Goal: Task Accomplishment & Management: Use online tool/utility

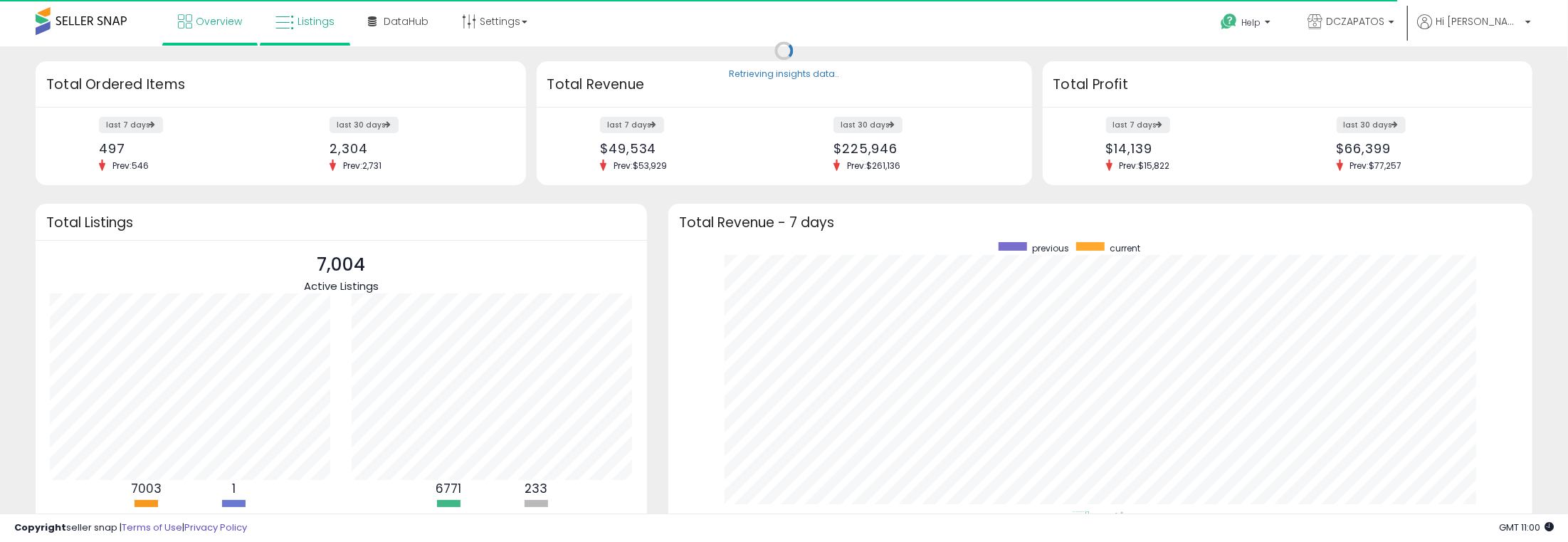
scroll to position [268, 836]
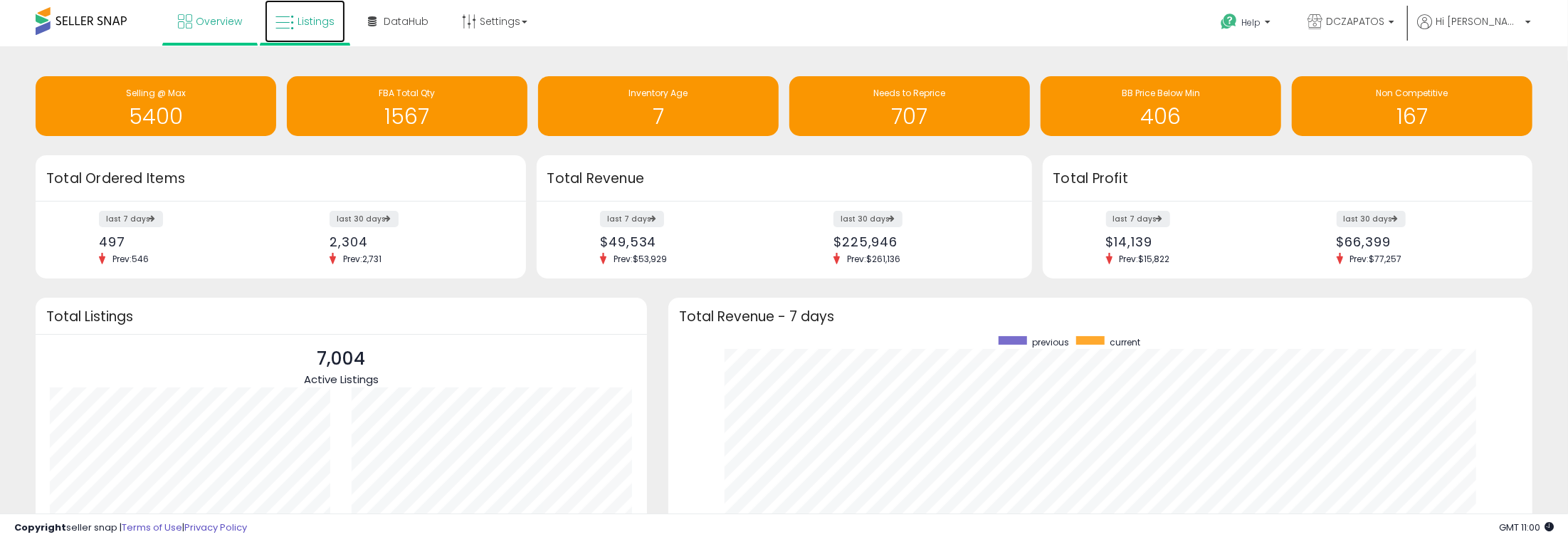
click at [314, 17] on span "Listings" at bounding box center [316, 21] width 37 height 14
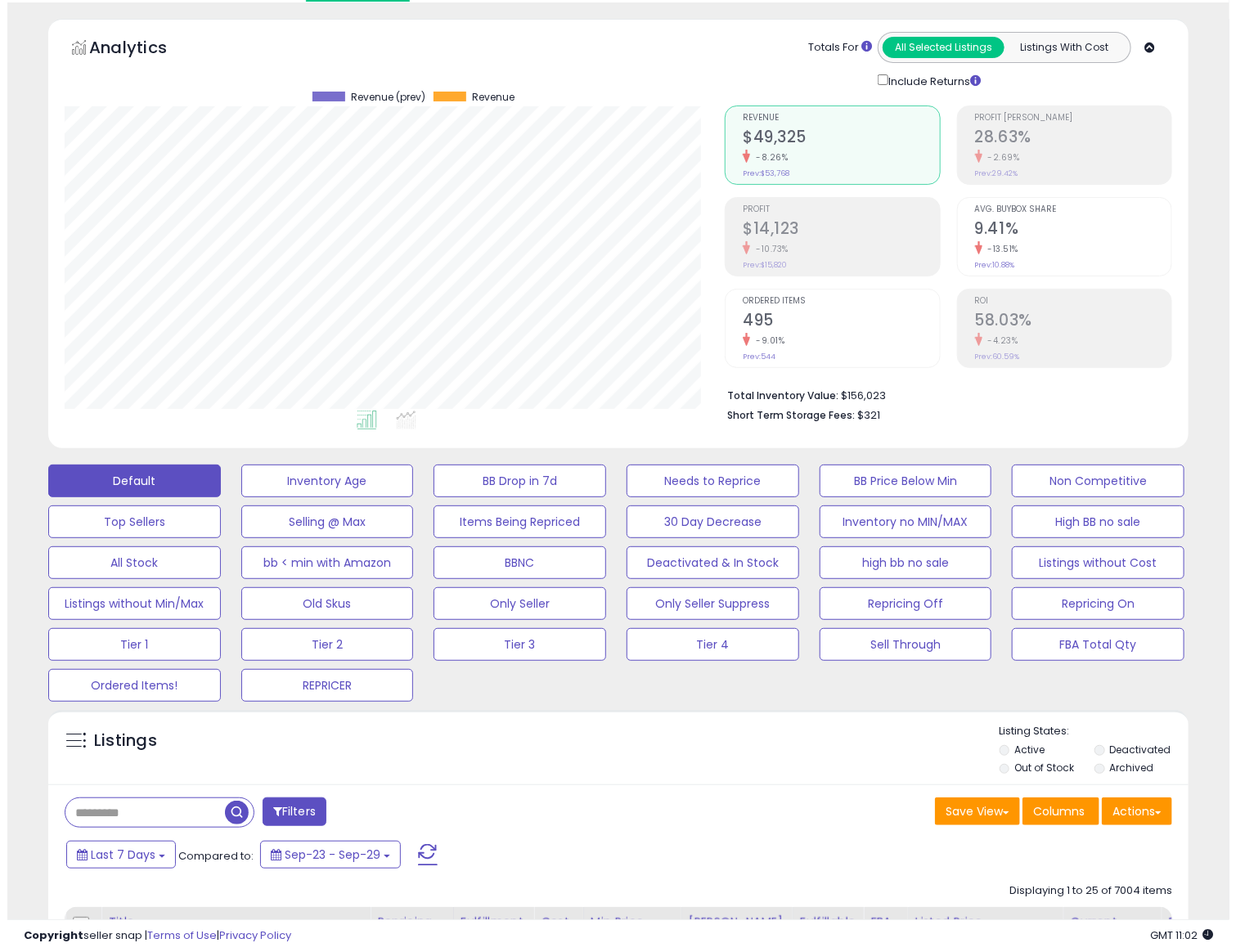
scroll to position [91, 0]
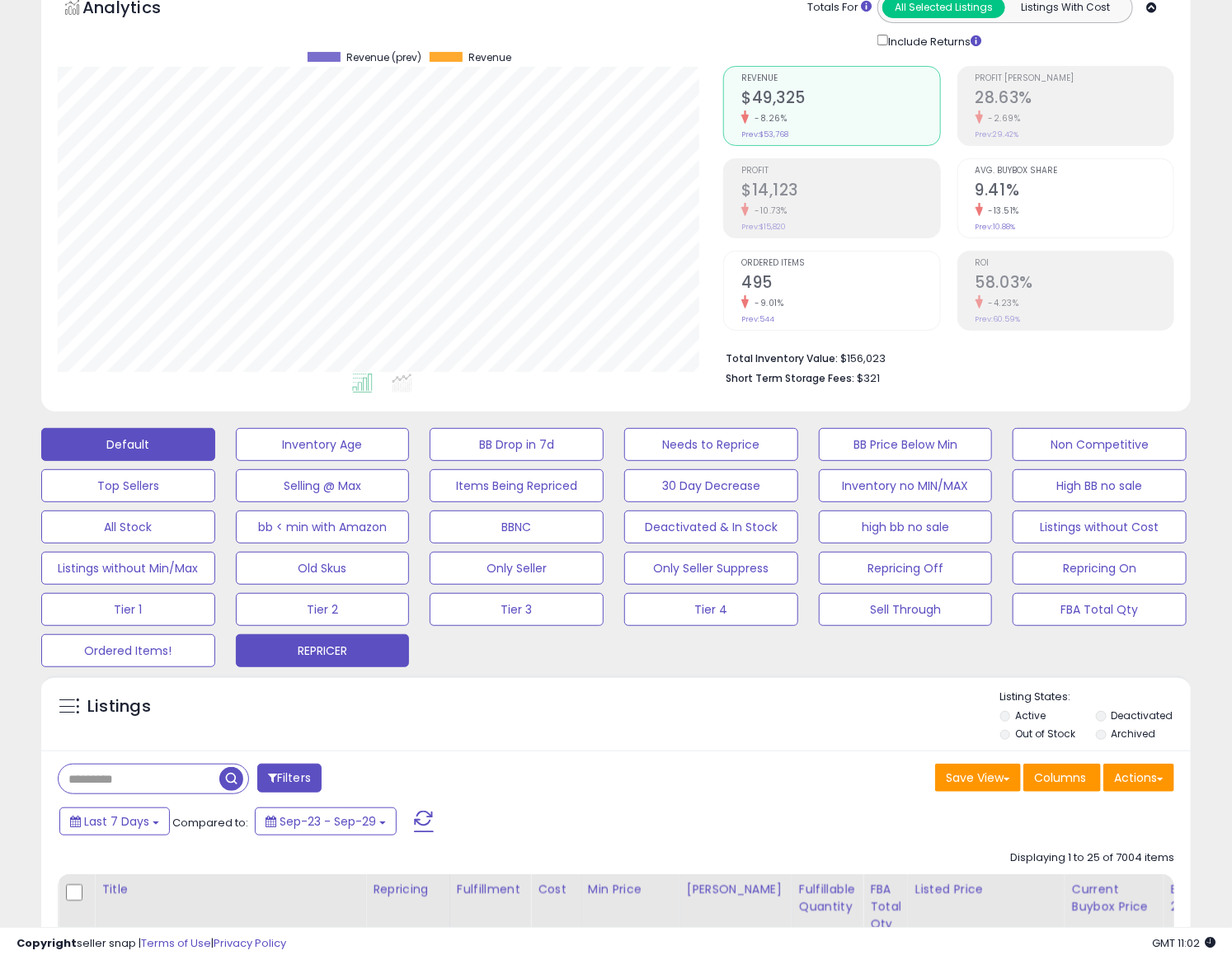
click at [343, 627] on button "REPRICER" at bounding box center [323, 651] width 174 height 33
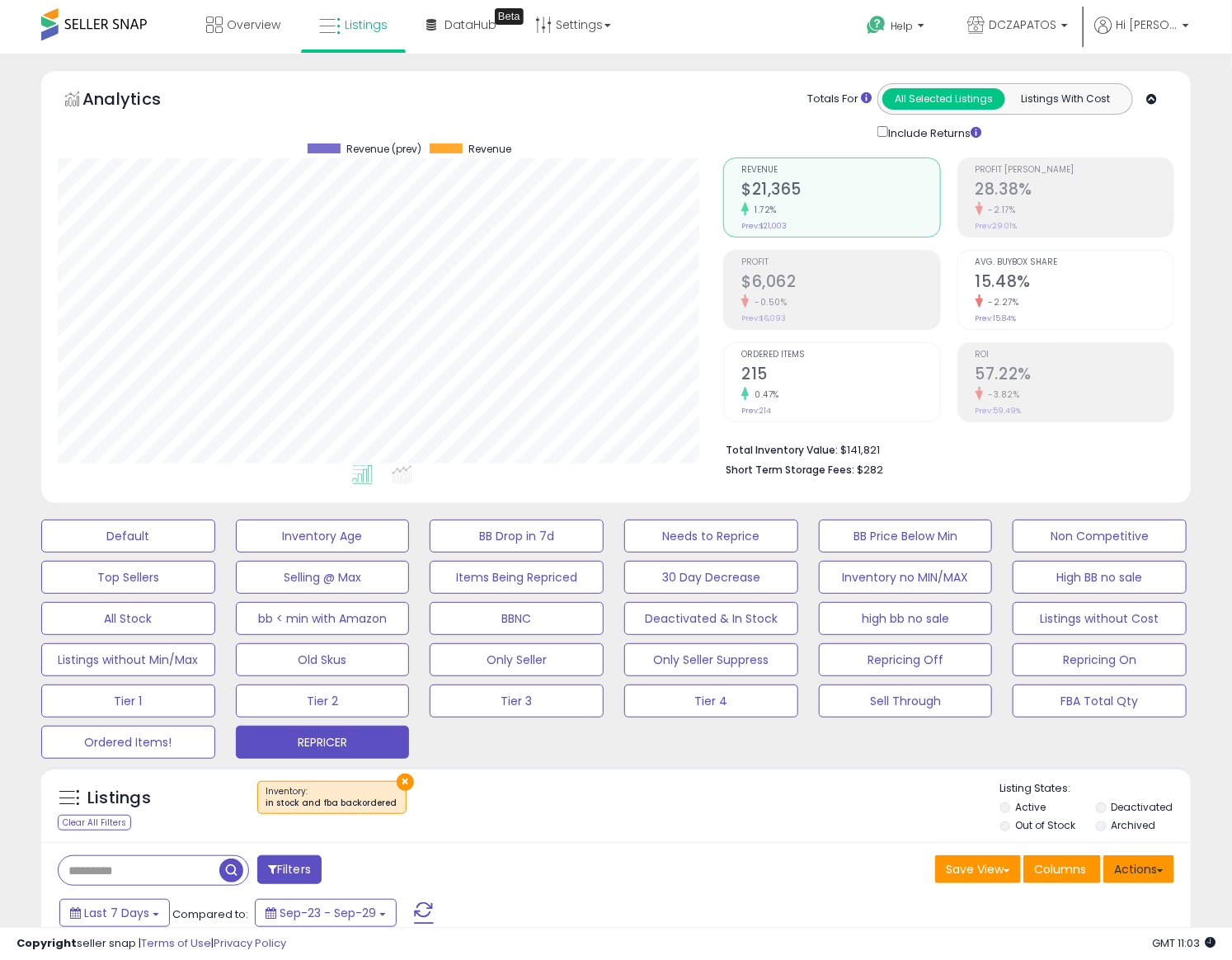
click at [1142, 627] on button "Actions" at bounding box center [1138, 869] width 71 height 28
click at [1105, 627] on link "Export Visible Columns" at bounding box center [1072, 945] width 180 height 25
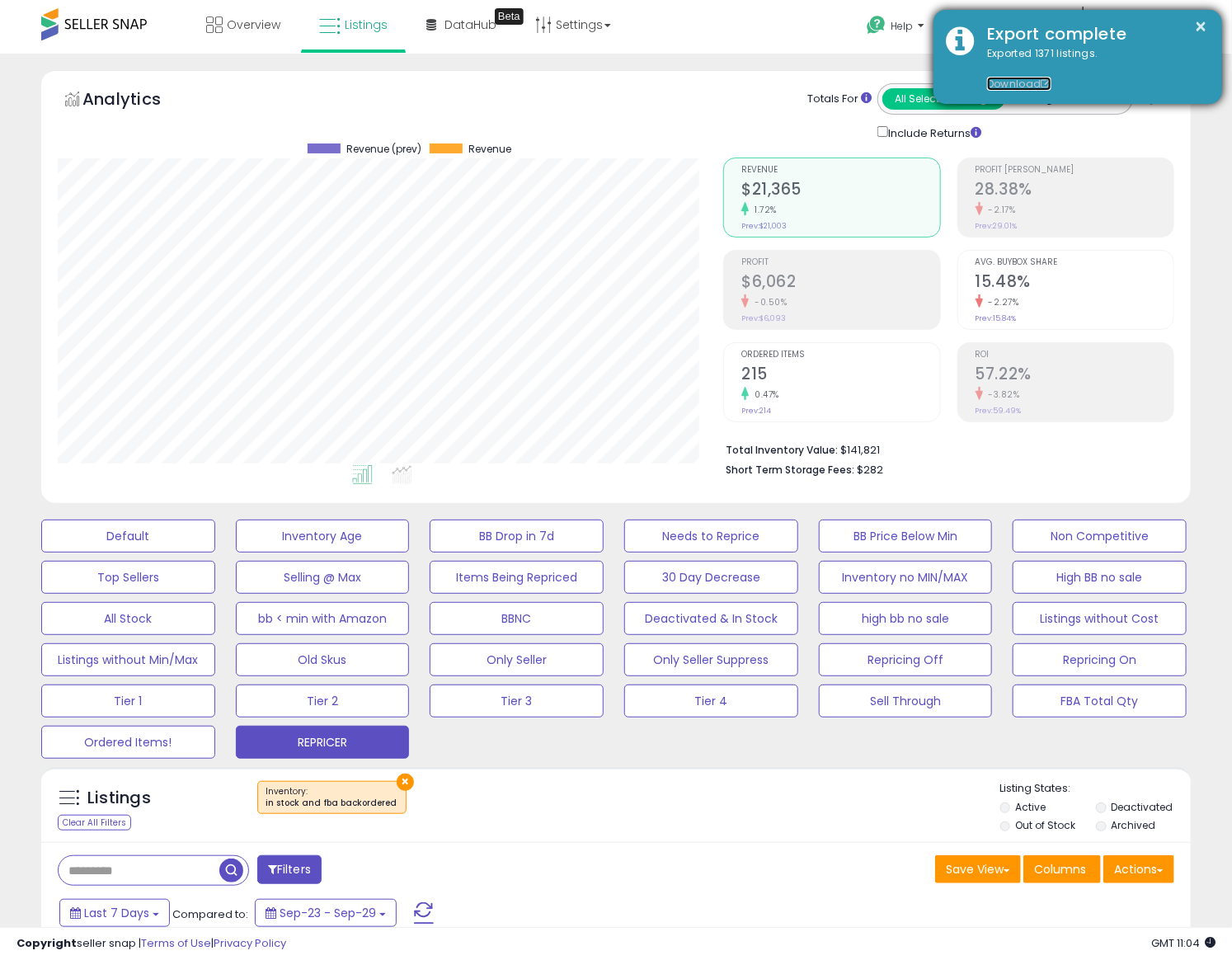
click at [1021, 78] on link "Download" at bounding box center [1019, 84] width 65 height 14
click at [1050, 21] on div "× Export complete Exported 1371 listings. Download" at bounding box center [1078, 56] width 289 height 94
click at [1086, 39] on div "Export complete" at bounding box center [1092, 33] width 235 height 24
click at [1023, 79] on link "Download" at bounding box center [1019, 84] width 65 height 14
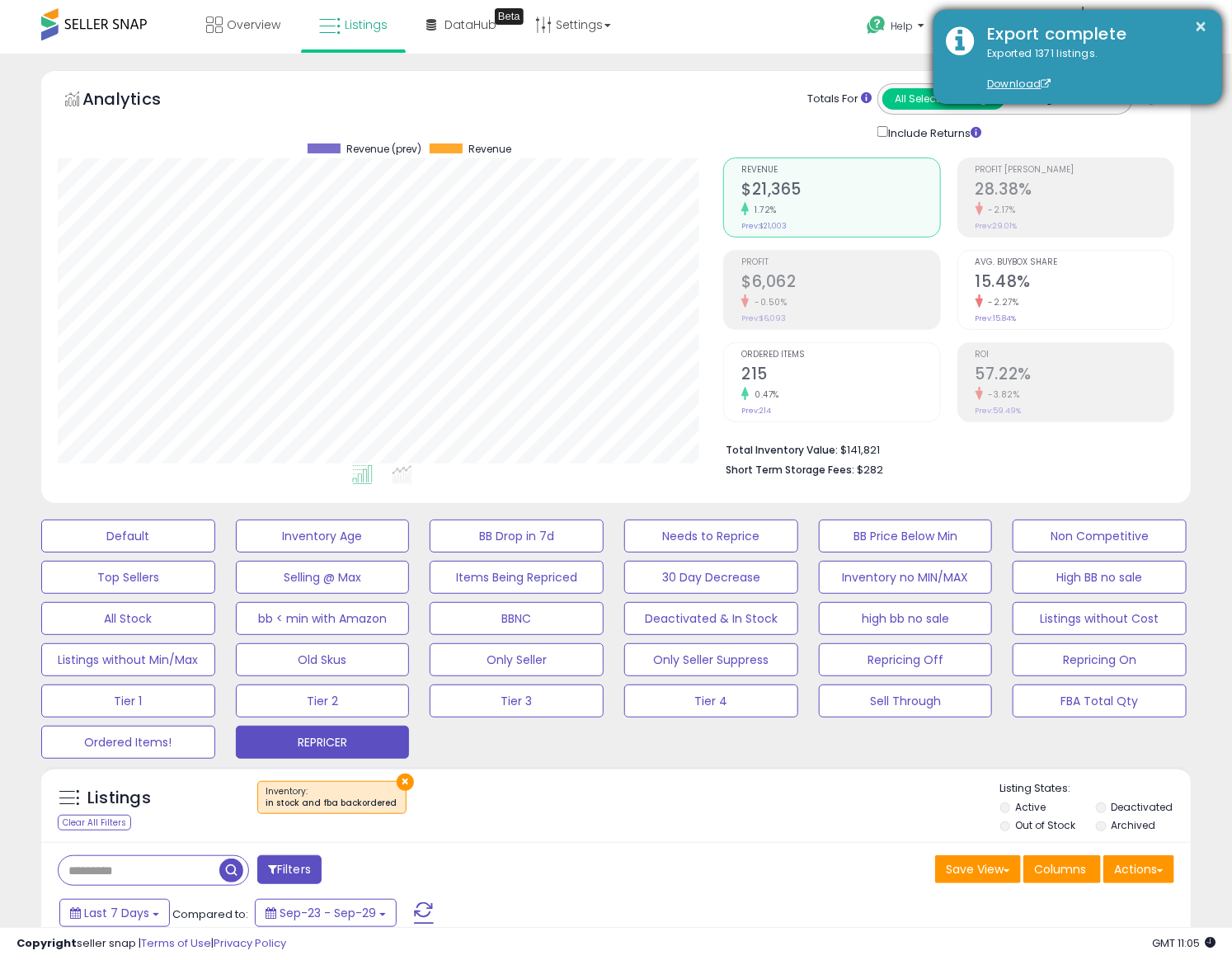
click at [1003, 41] on div "Export complete" at bounding box center [1092, 33] width 235 height 24
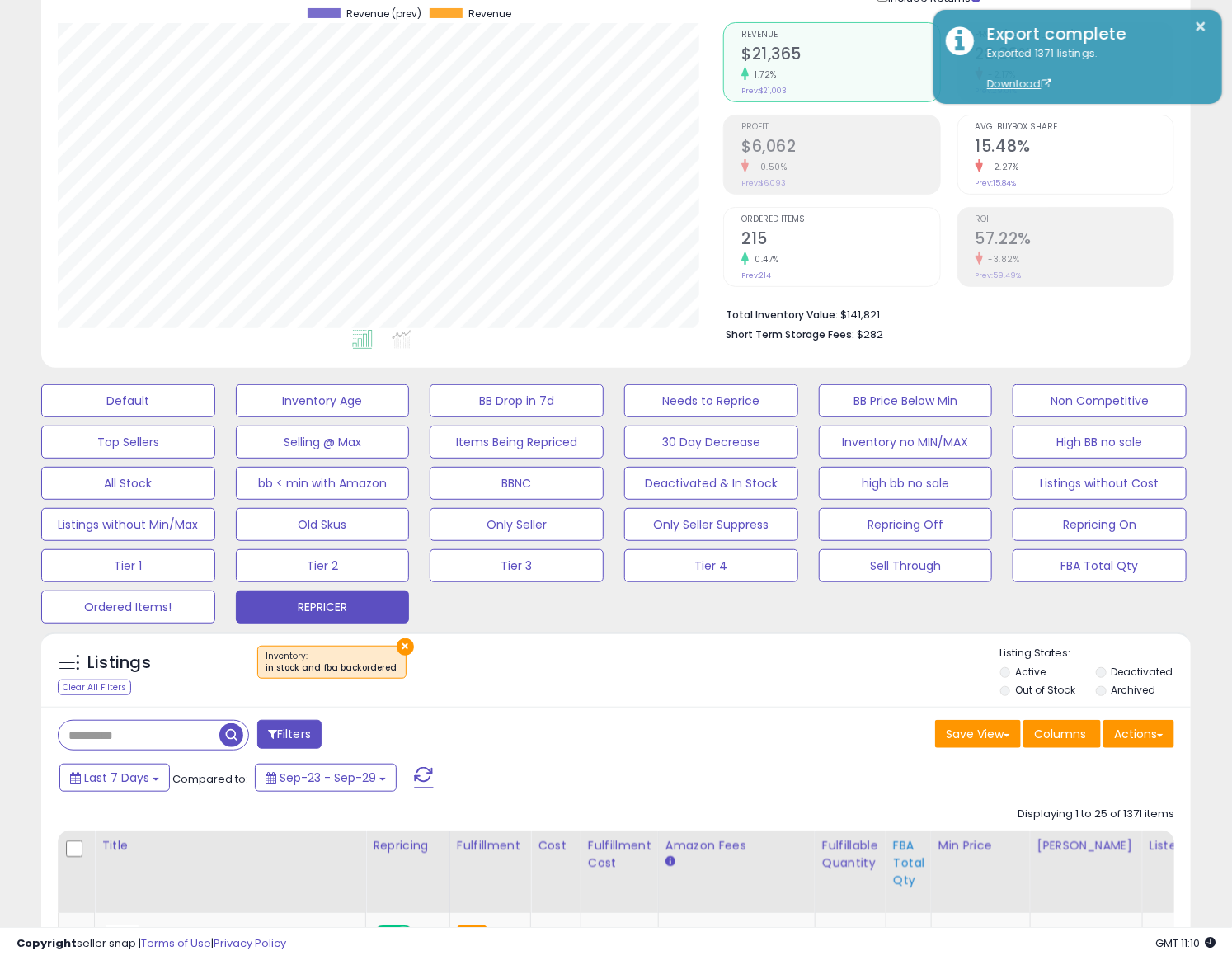
scroll to position [92, 0]
